Goal: Find contact information: Find contact information

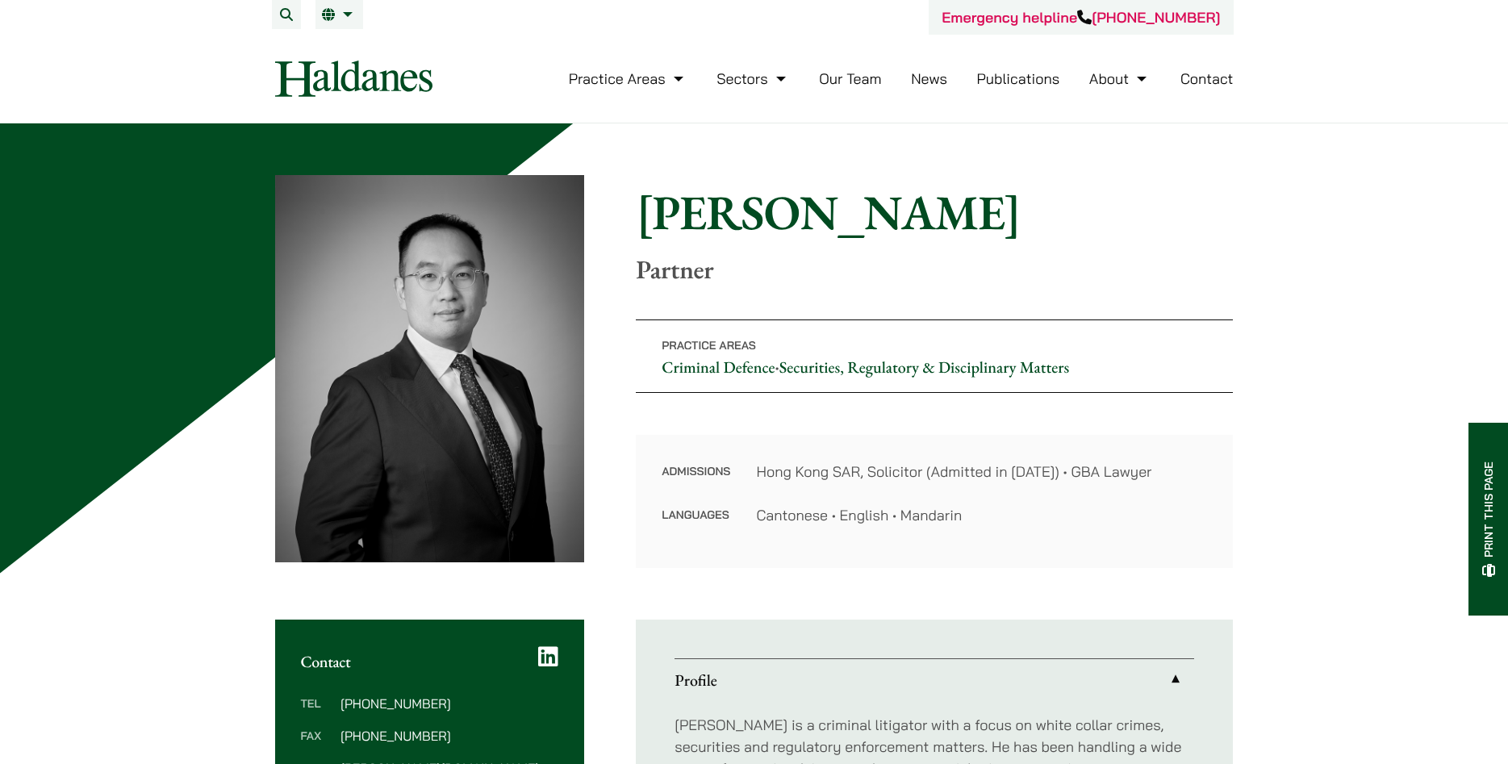
click at [390, 71] on img at bounding box center [353, 78] width 157 height 36
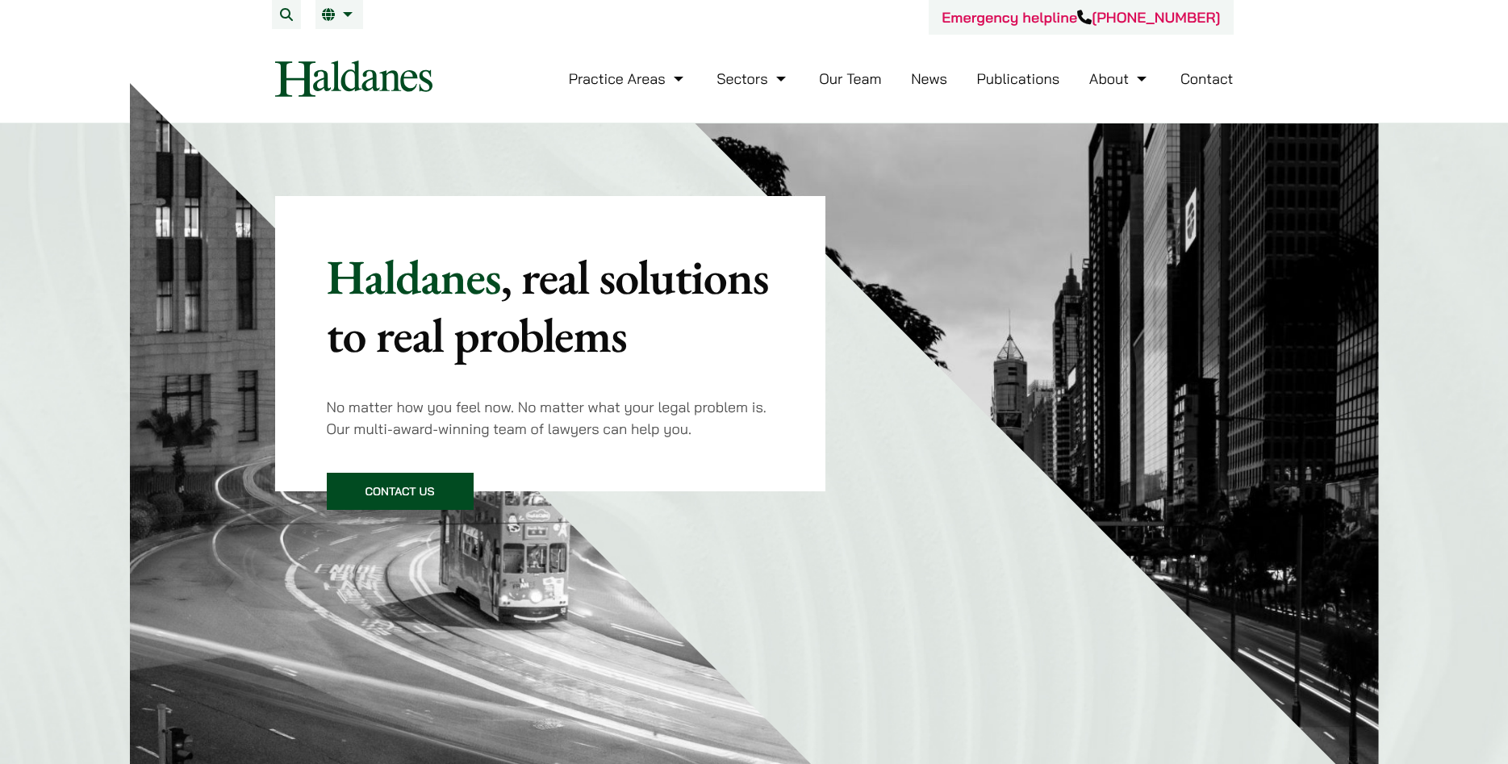
click at [1193, 84] on link "Contact" at bounding box center [1206, 78] width 53 height 19
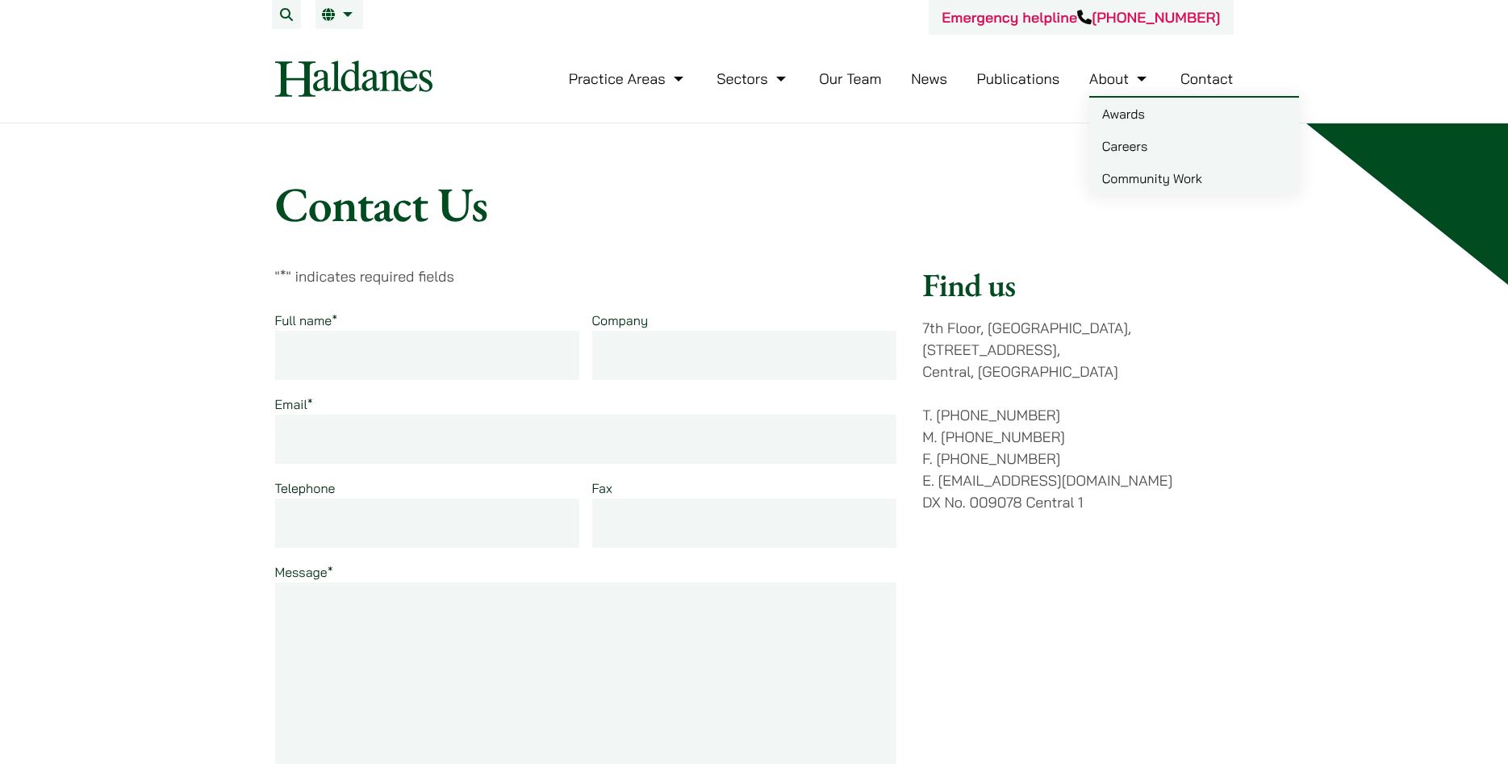
click at [1108, 77] on link "About" at bounding box center [1119, 78] width 61 height 19
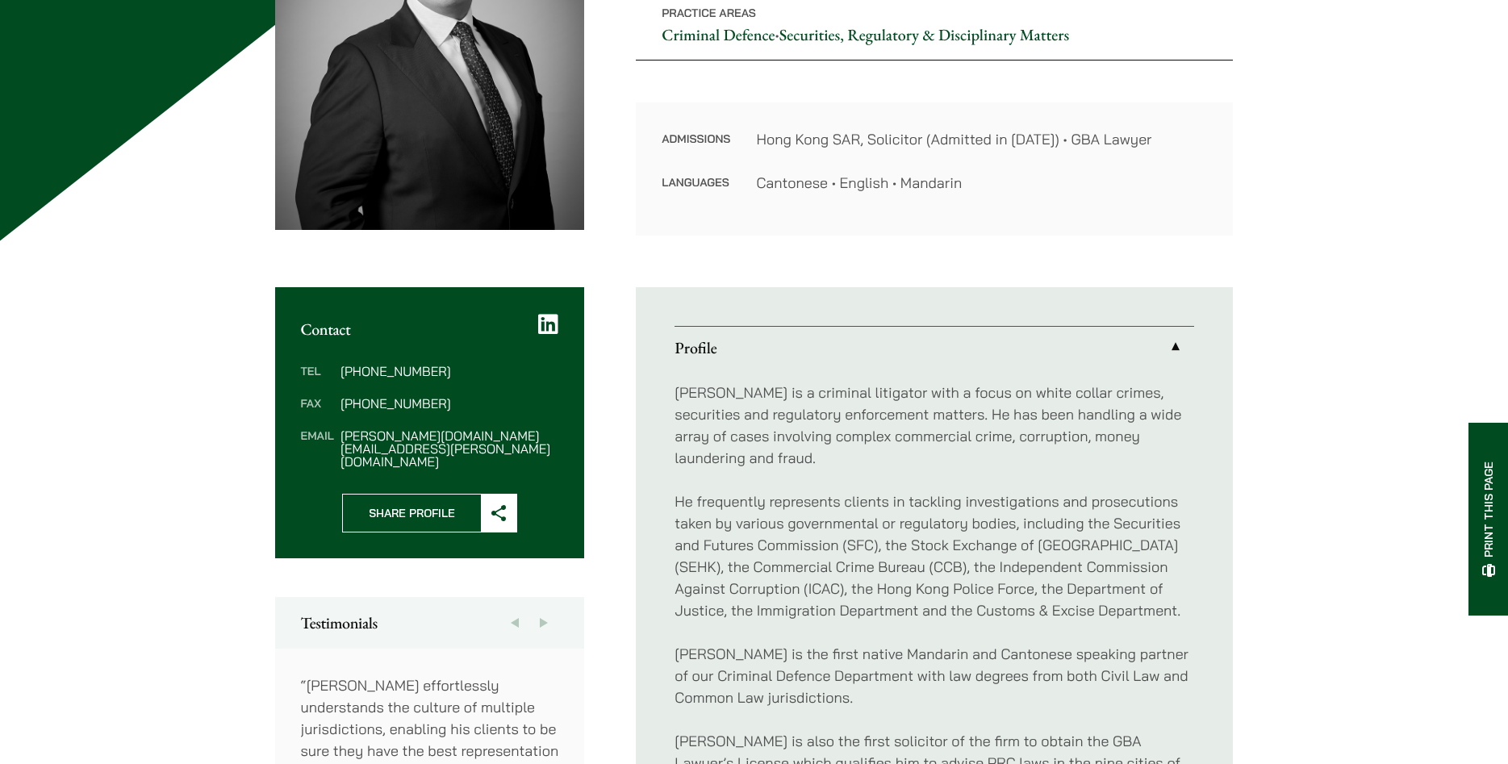
scroll to position [411, 0]
